Goal: Task Accomplishment & Management: Use online tool/utility

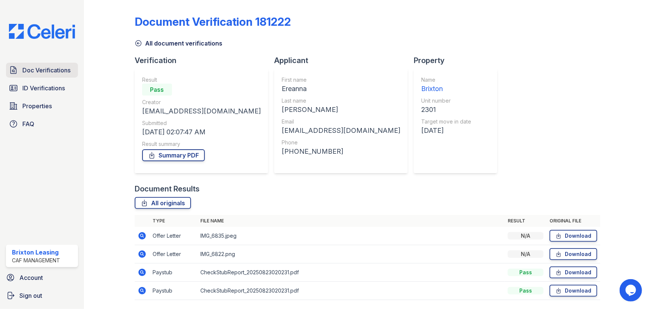
click at [40, 63] on link "Doc Verifications" at bounding box center [42, 70] width 72 height 15
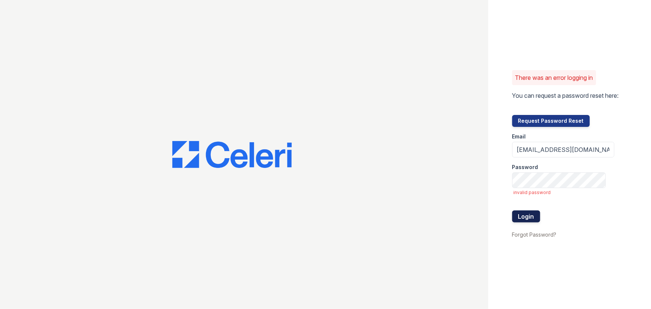
click at [533, 217] on button "Login" at bounding box center [527, 217] width 28 height 12
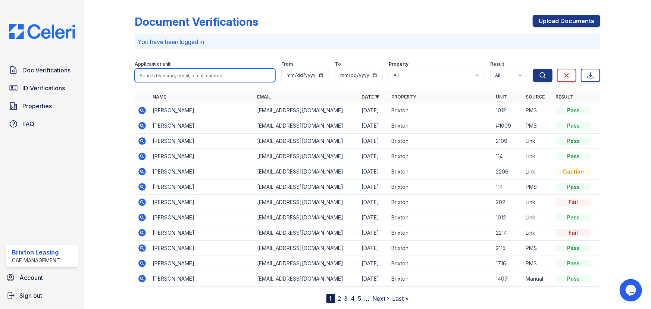
click at [169, 81] on input "search" at bounding box center [205, 75] width 141 height 13
type input "isaiah"
click at [533, 69] on button "Search" at bounding box center [542, 75] width 19 height 13
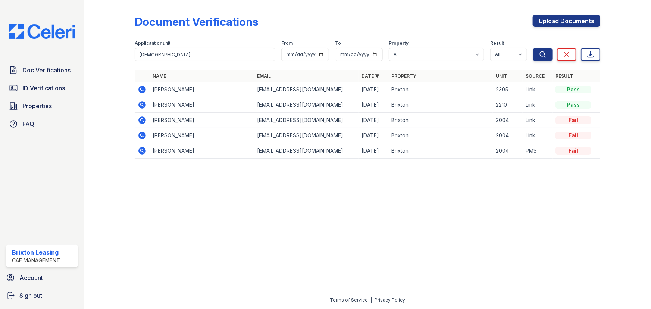
click at [142, 91] on icon at bounding box center [142, 89] width 7 height 7
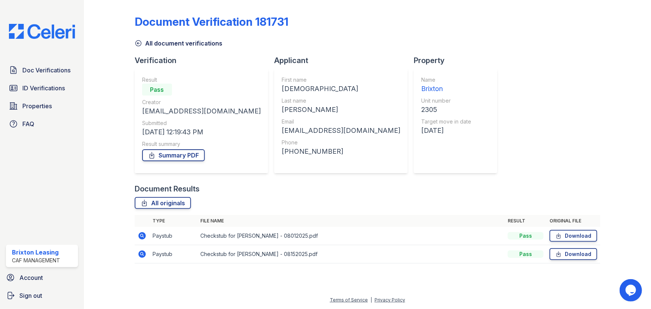
click at [144, 256] on icon at bounding box center [142, 253] width 7 height 7
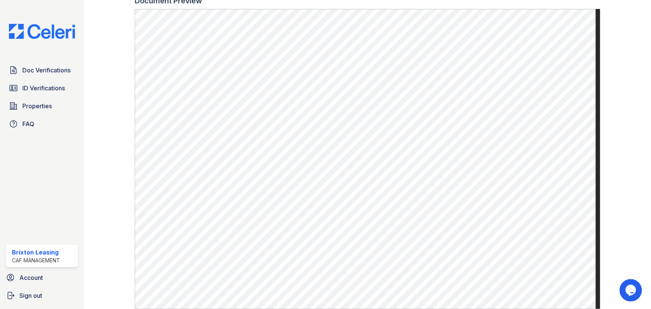
scroll to position [324, 0]
